Goal: Transaction & Acquisition: Purchase product/service

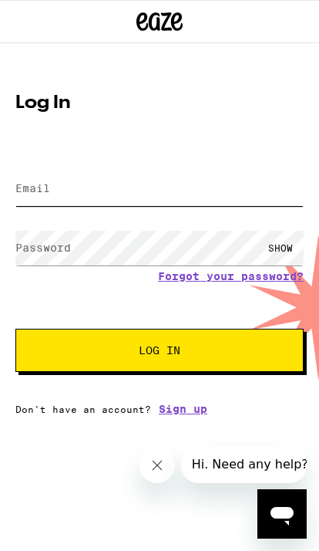
type input "[EMAIL_ADDRESS][DOMAIN_NAME]"
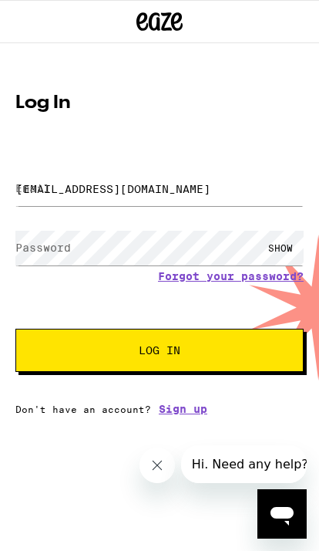
click at [160, 353] on button "Log In" at bounding box center [159, 350] width 288 height 43
